Goal: Task Accomplishment & Management: Manage account settings

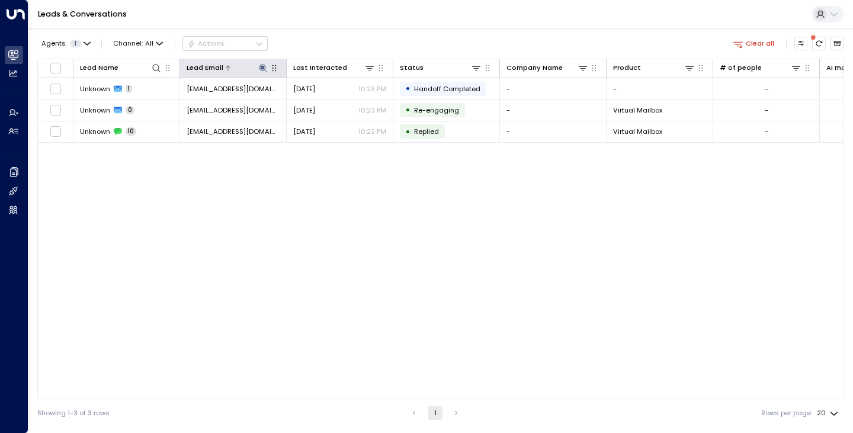
click at [261, 65] on icon at bounding box center [262, 67] width 9 height 9
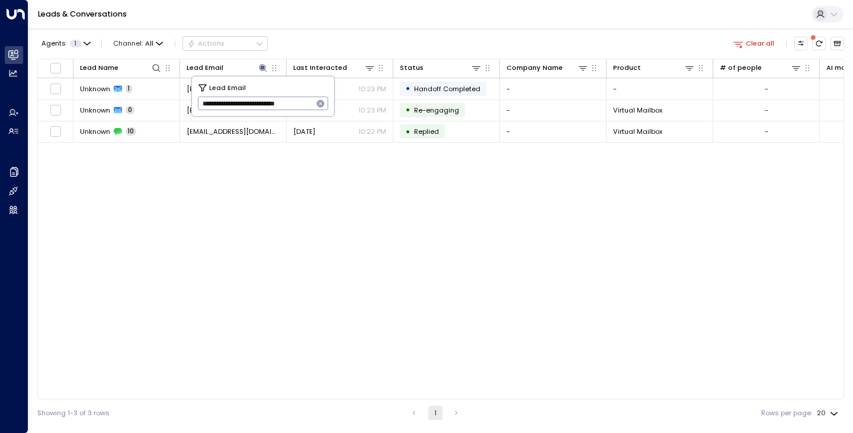
click at [322, 104] on icon "button" at bounding box center [321, 104] width 8 height 8
click at [288, 104] on input "text" at bounding box center [263, 104] width 131 height 20
paste input "**********"
type input "**********"
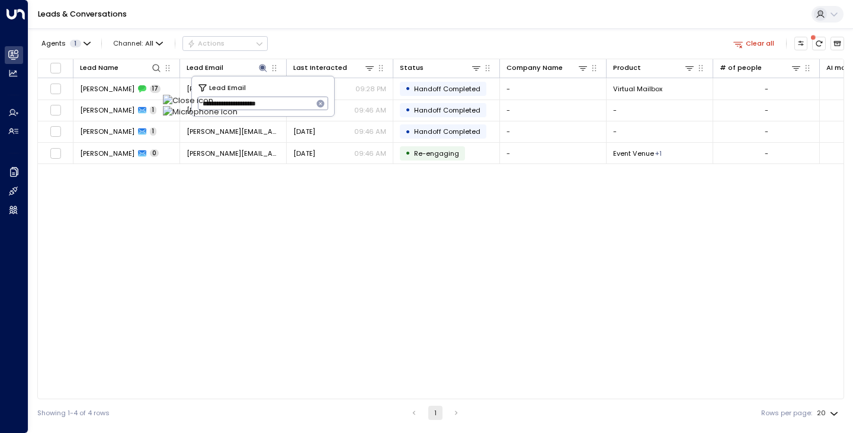
click at [151, 209] on div "Lead Name Lead Email Last Interacted Status Company Name Product # of people AI…" at bounding box center [440, 229] width 807 height 341
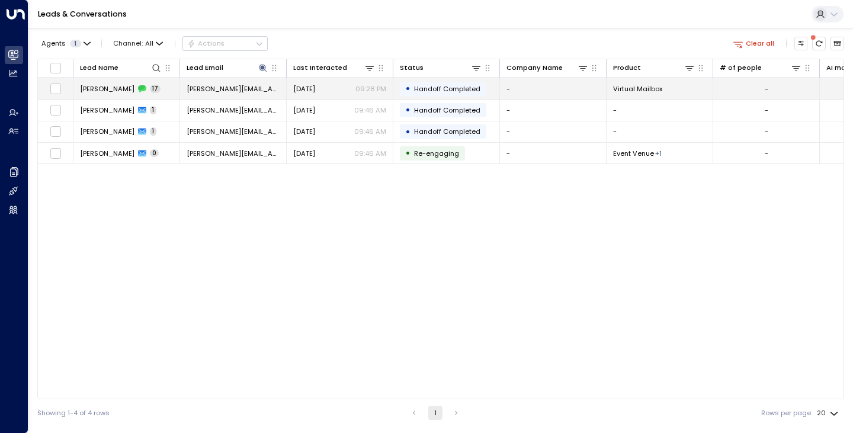
click at [100, 92] on span "[PERSON_NAME]" at bounding box center [107, 88] width 55 height 9
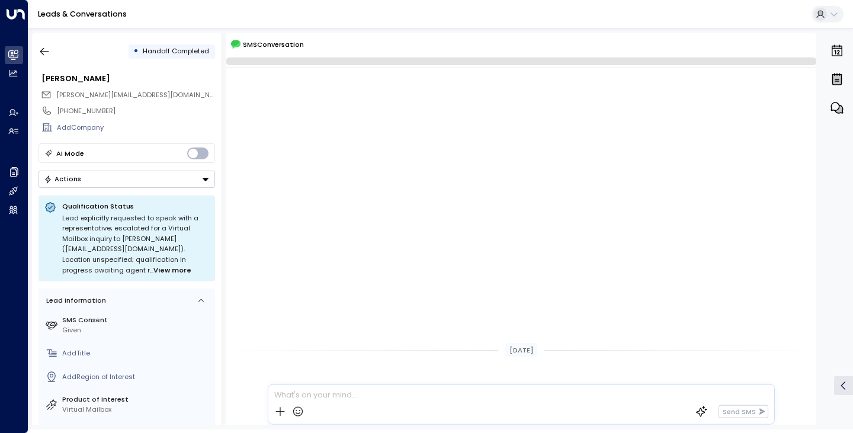
scroll to position [2025, 0]
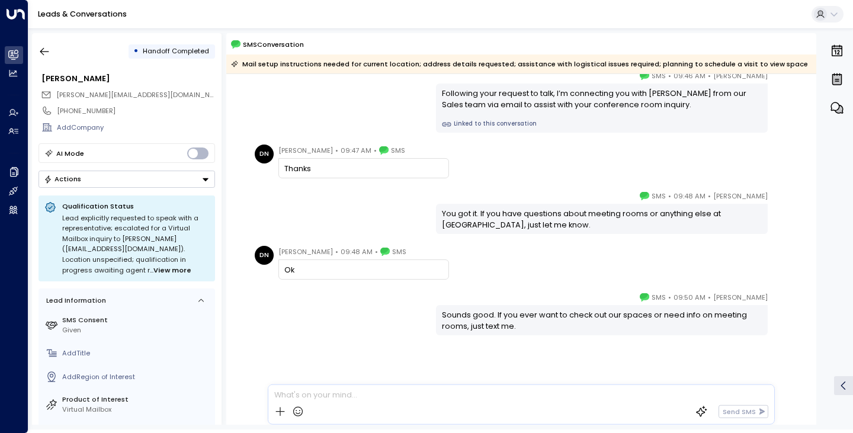
click at [265, 210] on div "[PERSON_NAME] • 09:48 AM • SMS You got it. If you have questions about meeting …" at bounding box center [521, 212] width 541 height 44
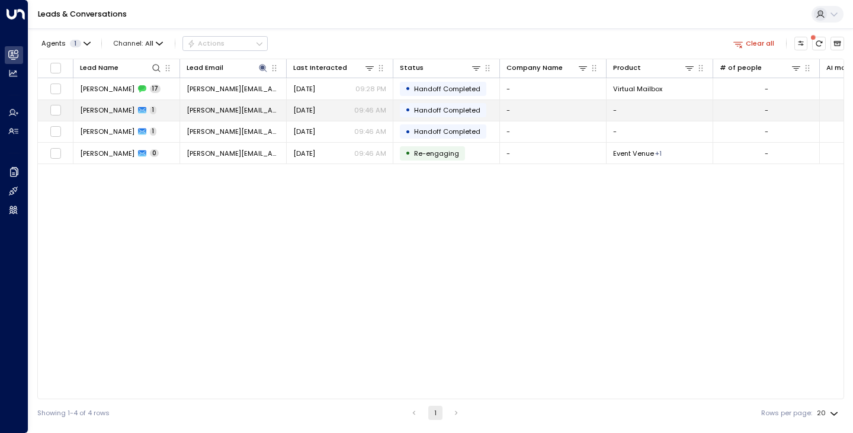
click at [92, 114] on span "[PERSON_NAME]" at bounding box center [107, 109] width 55 height 9
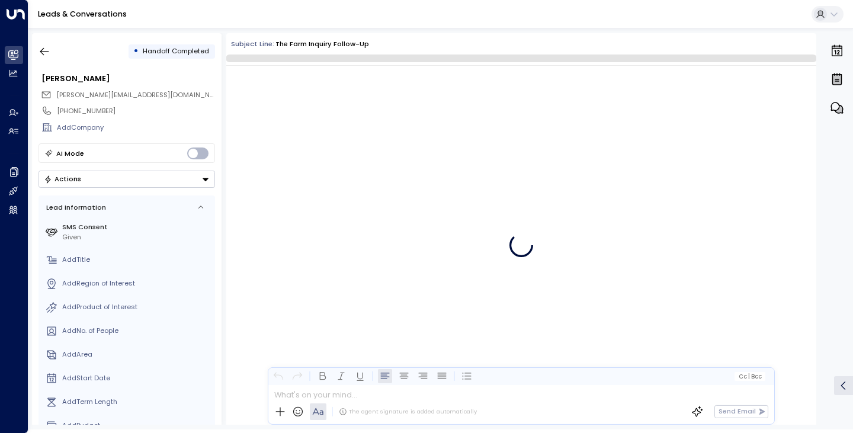
scroll to position [3202, 0]
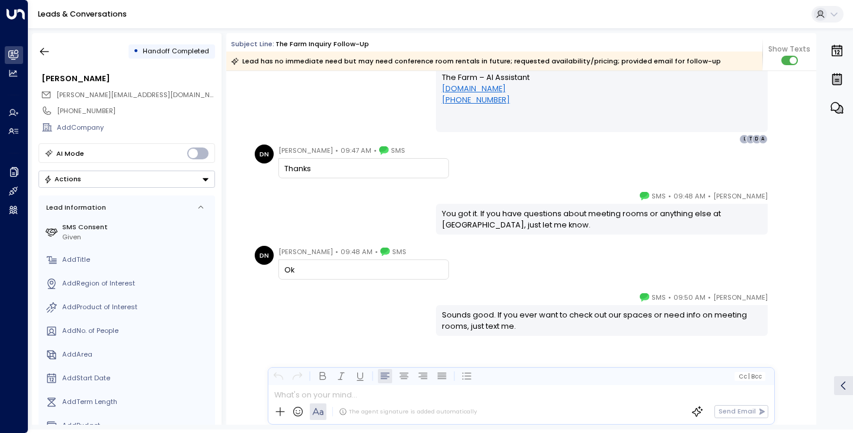
click at [229, 303] on div "[PERSON_NAME] • 09:50 AM • SMS Sounds good. If you ever want to check out our s…" at bounding box center [521, 361] width 590 height 139
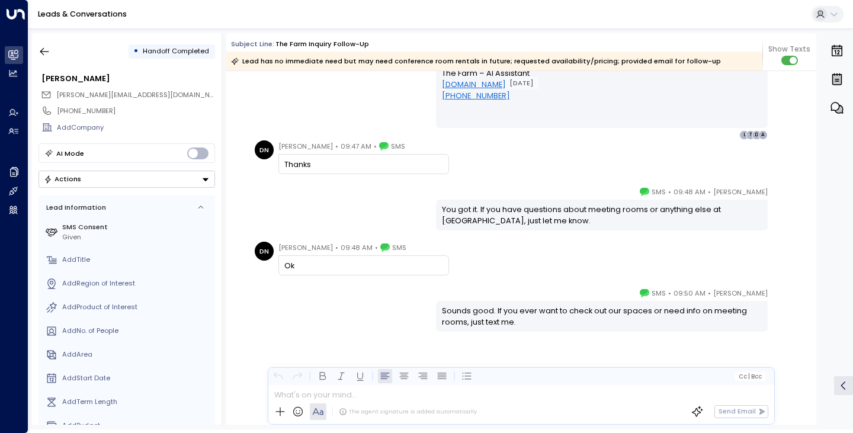
scroll to position [1197, 0]
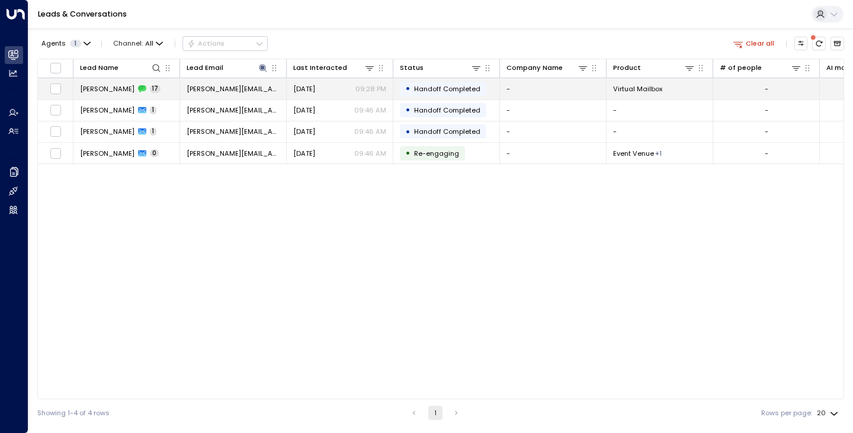
click at [98, 93] on span "[PERSON_NAME]" at bounding box center [107, 88] width 55 height 9
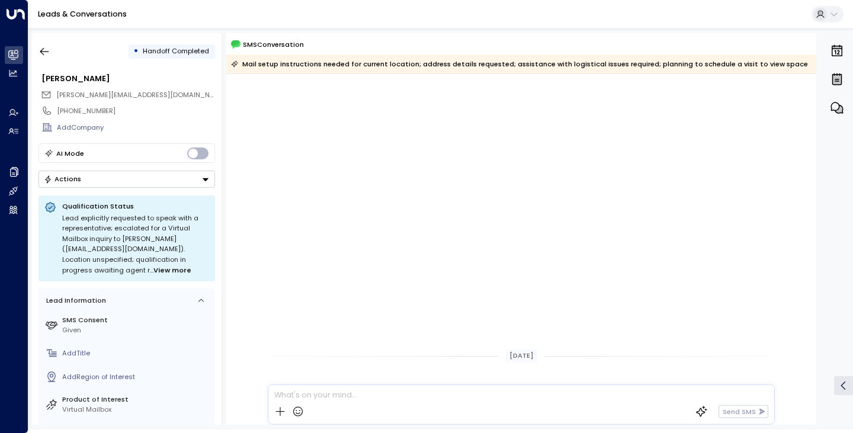
scroll to position [2031, 0]
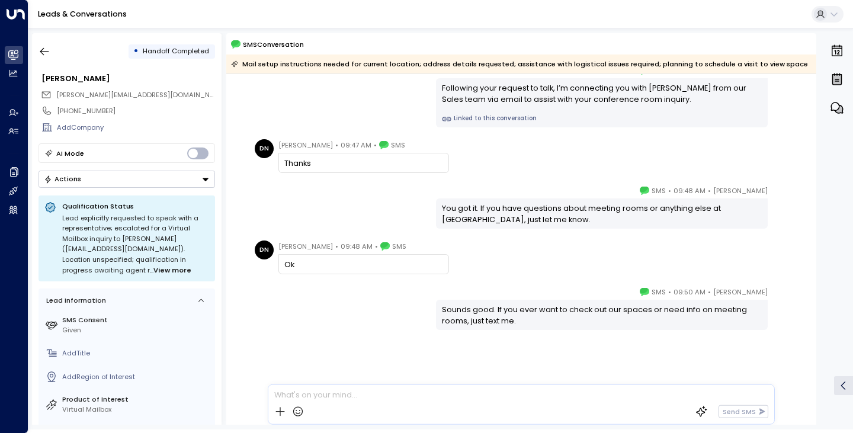
click at [340, 318] on div "[PERSON_NAME] • 09:50 AM • SMS Sounds good. If you ever want to check out our s…" at bounding box center [521, 308] width 541 height 44
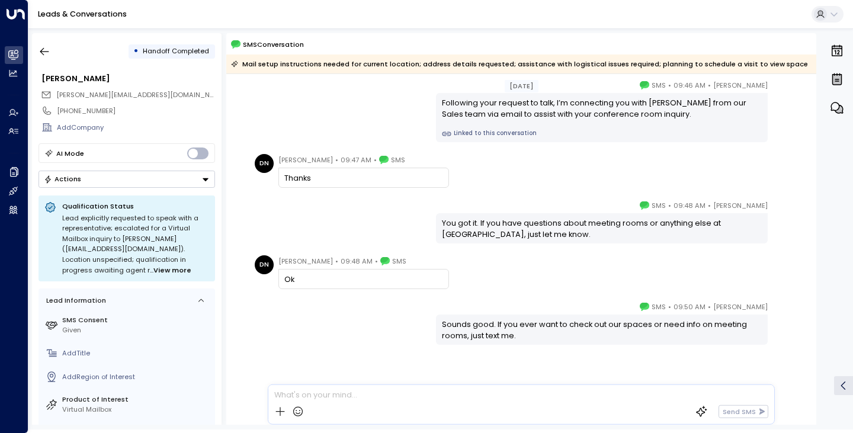
scroll to position [752, 0]
